Goal: Check status: Check status

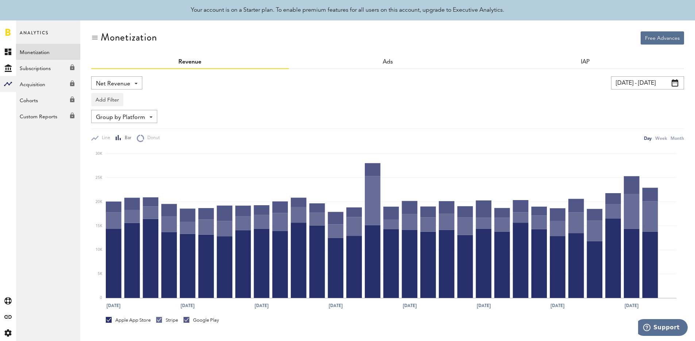
click at [670, 138] on div "Day Week Month" at bounding box center [664, 138] width 40 height 8
click at [677, 140] on div "Month" at bounding box center [677, 138] width 13 height 8
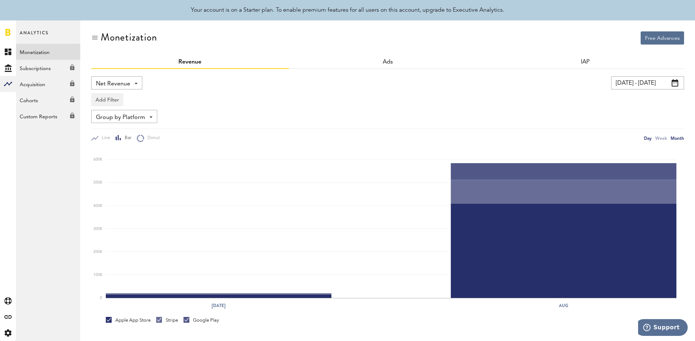
click at [649, 139] on div "Day" at bounding box center [648, 138] width 8 height 8
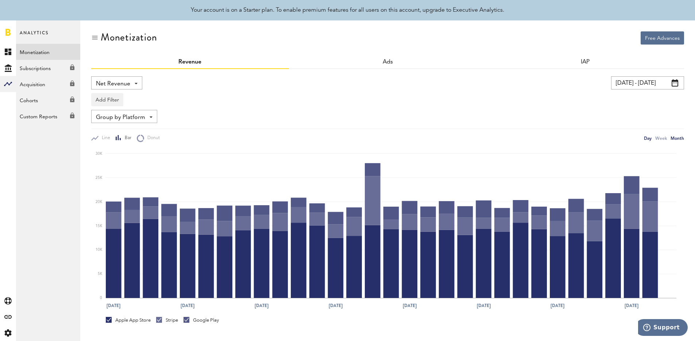
click at [673, 139] on div "Month" at bounding box center [677, 138] width 13 height 8
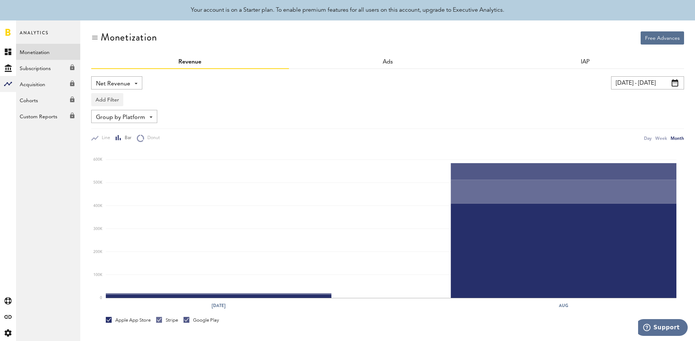
click at [119, 83] on span "Net Revenue" at bounding box center [113, 84] width 34 height 12
click at [113, 101] on button "Add Filter" at bounding box center [107, 99] width 32 height 13
click at [127, 120] on li "Platforms" at bounding box center [118, 118] width 46 height 13
click at [131, 103] on div "Platforms" at bounding box center [118, 100] width 32 height 12
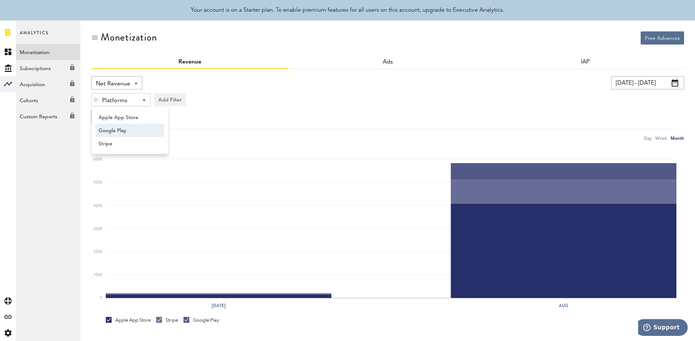
click at [133, 127] on span "Google Play" at bounding box center [126, 130] width 56 height 12
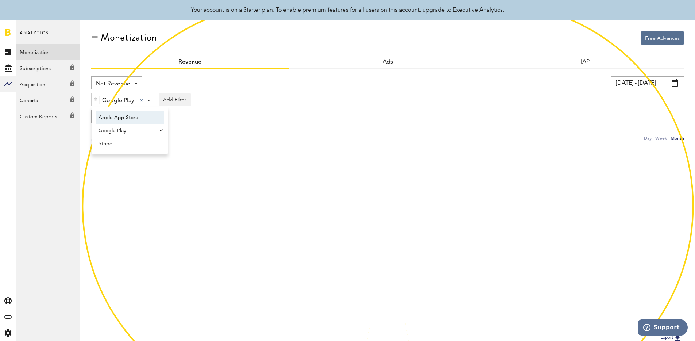
click at [424, 98] on div "Google Play Google Play Apple App Store Google Play Stripe Add Filter Platforms…" at bounding box center [387, 97] width 593 height 17
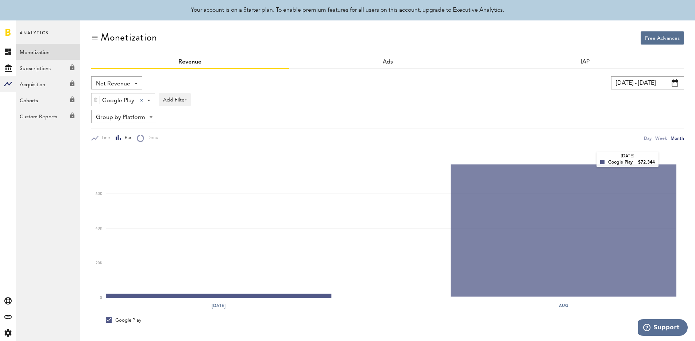
scroll to position [13, 0]
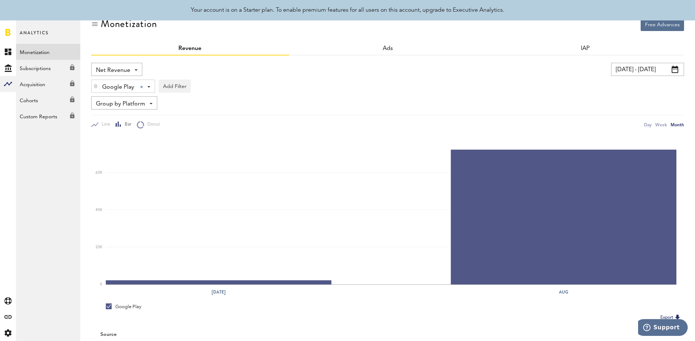
click at [657, 74] on input "[DATE] - [DATE]" at bounding box center [647, 69] width 73 height 13
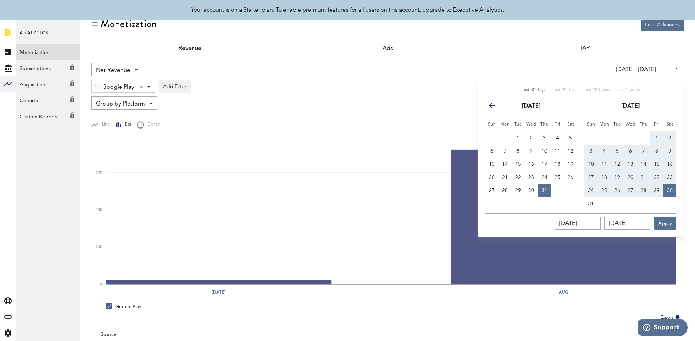
click at [636, 89] on span "Last 2 years" at bounding box center [628, 90] width 23 height 4
type input "[DATE] - [DATE]"
type input "[DATE]"
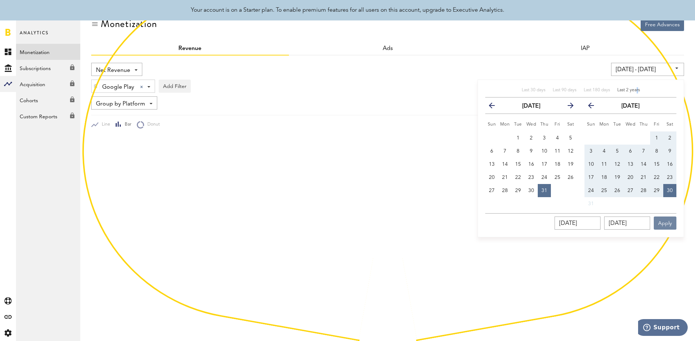
click at [666, 221] on button "Apply" at bounding box center [665, 222] width 23 height 13
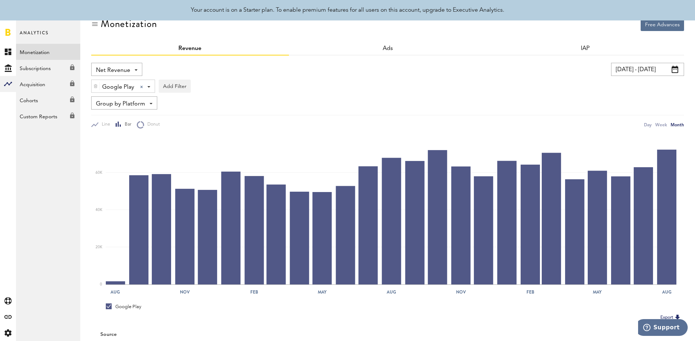
click at [438, 76] on div "Google Play Google Play Apple App Store Google Play Stripe Add Filter Platforms…" at bounding box center [387, 84] width 593 height 17
